Goal: Transaction & Acquisition: Purchase product/service

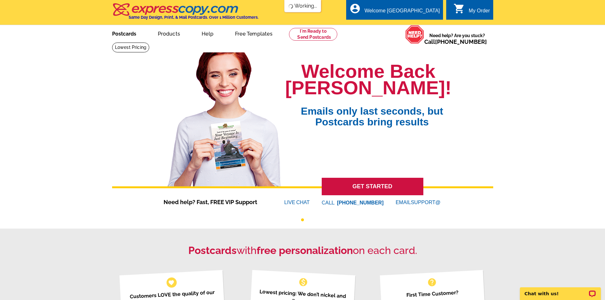
click at [125, 32] on link "Postcards" at bounding box center [124, 33] width 44 height 15
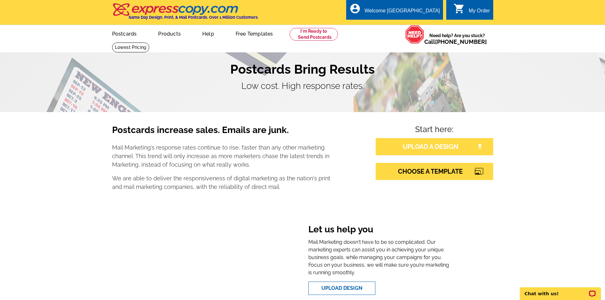
click at [432, 150] on link "UPLOAD A DESIGN" at bounding box center [433, 146] width 117 height 17
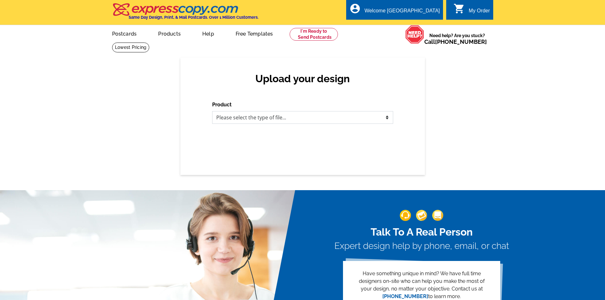
click at [253, 120] on select "Please select the type of file... Postcards Business Cards Letters and flyers G…" at bounding box center [302, 117] width 181 height 13
select select "1"
click at [212, 111] on select "Please select the type of file... Postcards Business Cards Letters and flyers G…" at bounding box center [302, 117] width 181 height 13
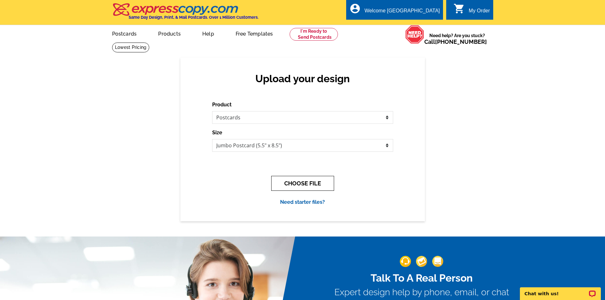
click at [289, 186] on button "CHOOSE FILE" at bounding box center [302, 183] width 63 height 15
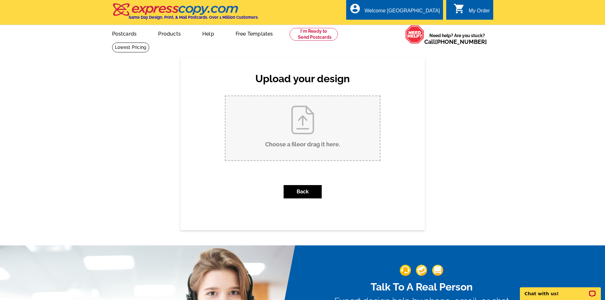
click at [280, 113] on input "Choose a file or drag it here ." at bounding box center [302, 128] width 154 height 64
type input "C:\fakepath\JS POST CARD .pdf"
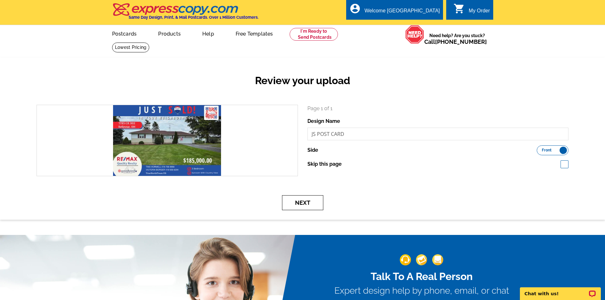
click at [299, 198] on button "Next" at bounding box center [302, 202] width 41 height 15
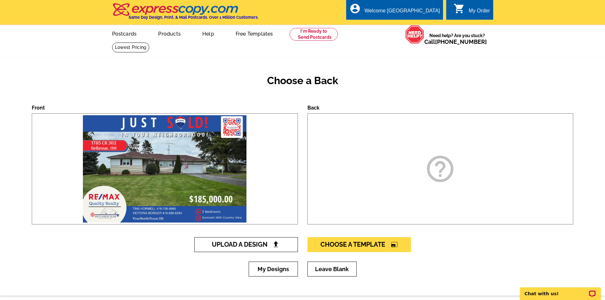
click at [277, 242] on img at bounding box center [275, 244] width 7 height 7
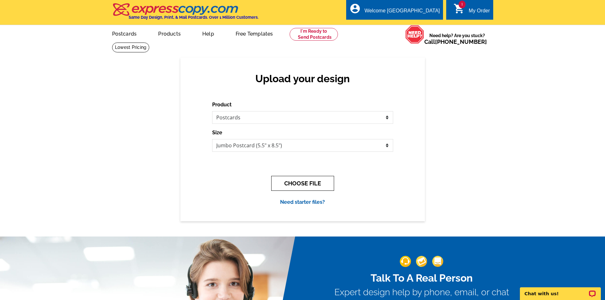
click at [292, 182] on button "CHOOSE FILE" at bounding box center [302, 183] width 63 height 15
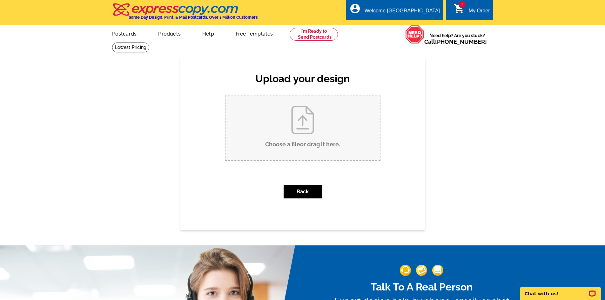
click at [297, 134] on input "Choose a file or drag it here ." at bounding box center [302, 128] width 154 height 64
type input "C:\fakepath\Just Sold back of pc.pdf"
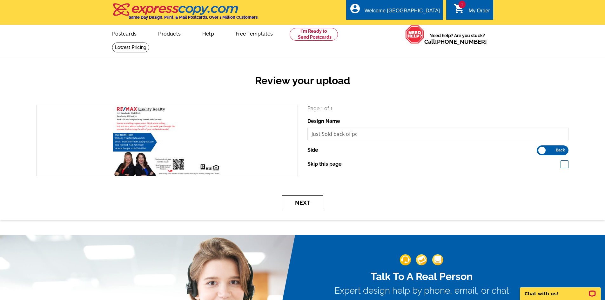
click at [306, 204] on button "Next" at bounding box center [302, 202] width 41 height 15
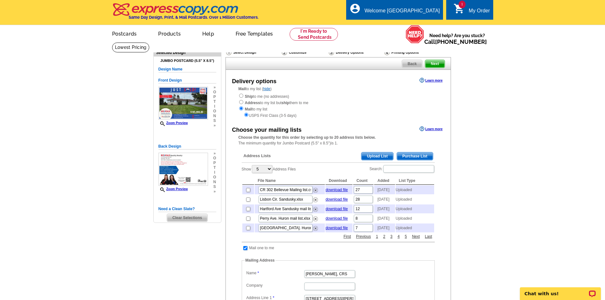
click at [364, 158] on span "Upload List" at bounding box center [376, 156] width 31 height 8
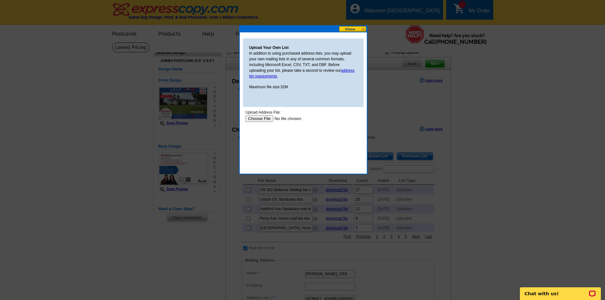
click at [359, 28] on button at bounding box center [353, 29] width 28 height 6
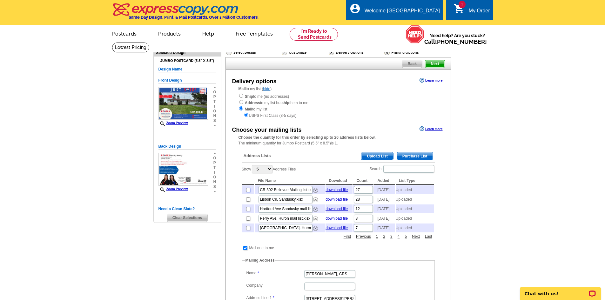
click at [247, 192] on input "checkbox" at bounding box center [248, 190] width 4 height 4
checkbox input "true"
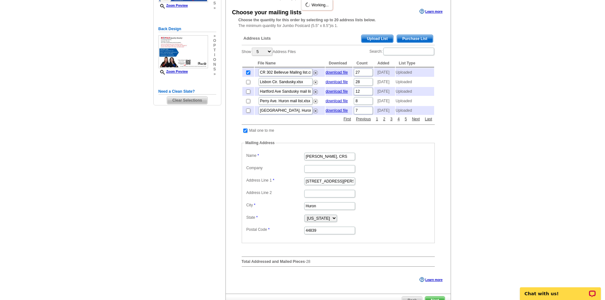
scroll to position [222, 0]
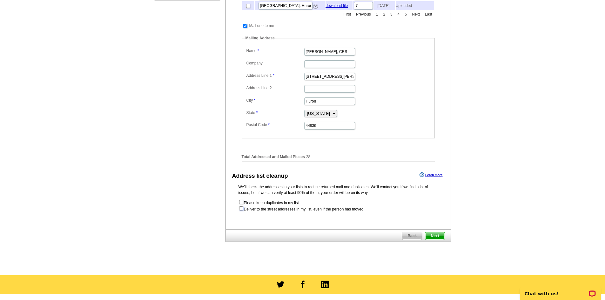
click at [240, 210] on input "checkbox" at bounding box center [241, 208] width 4 height 4
checkbox input "true"
radio input "true"
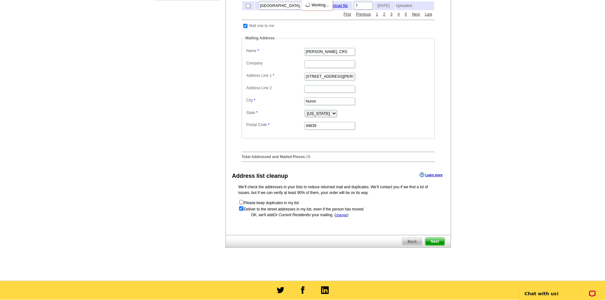
scroll to position [0, 0]
click at [434, 245] on span "Next" at bounding box center [434, 242] width 19 height 8
